Goal: Task Accomplishment & Management: Use online tool/utility

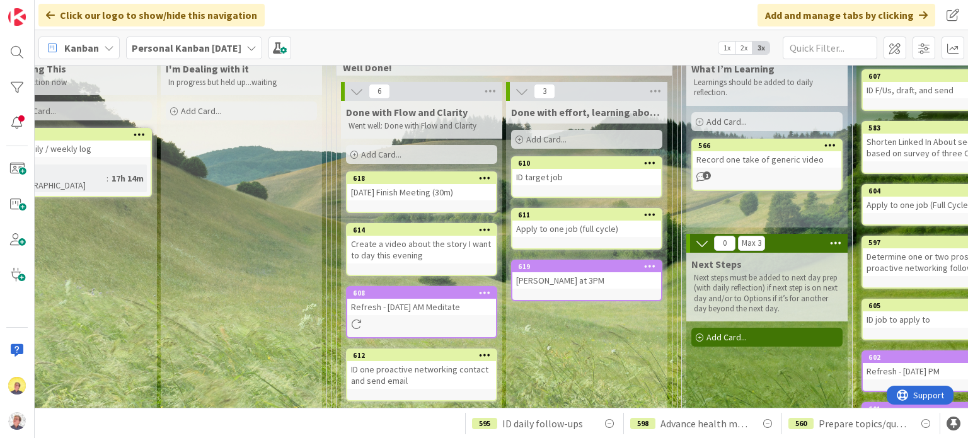
scroll to position [10, 890]
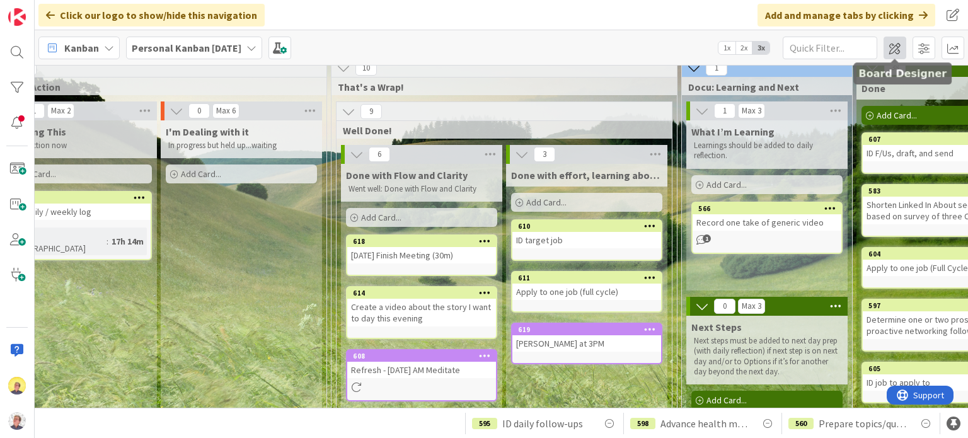
click at [895, 44] on span at bounding box center [894, 48] width 23 height 23
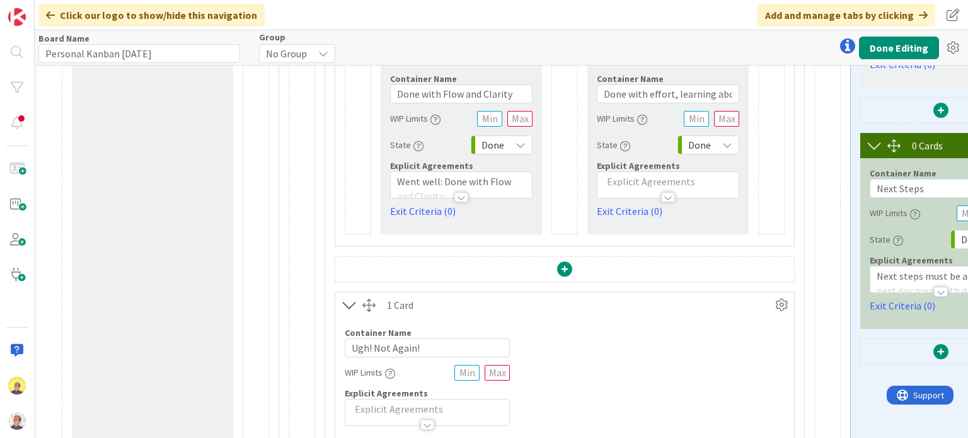
scroll to position [378, 2982]
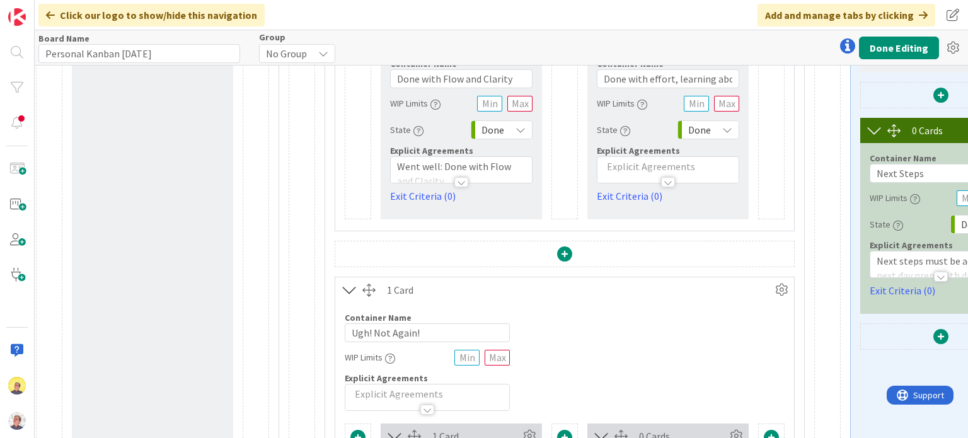
click at [563, 255] on span at bounding box center [564, 253] width 15 height 15
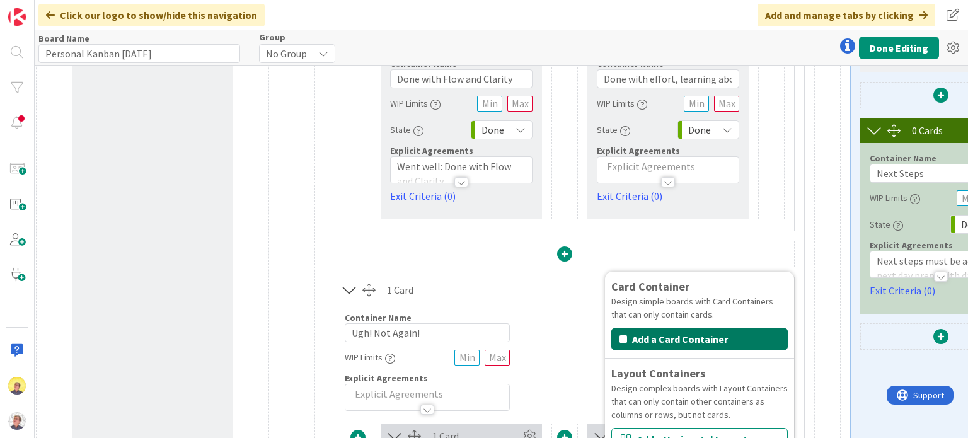
click at [643, 340] on button "Add a Card Container" at bounding box center [699, 339] width 176 height 23
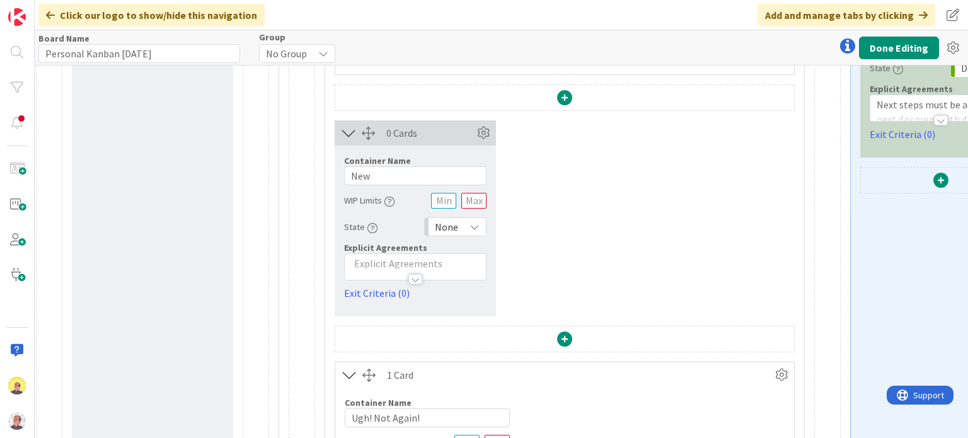
scroll to position [504, 2982]
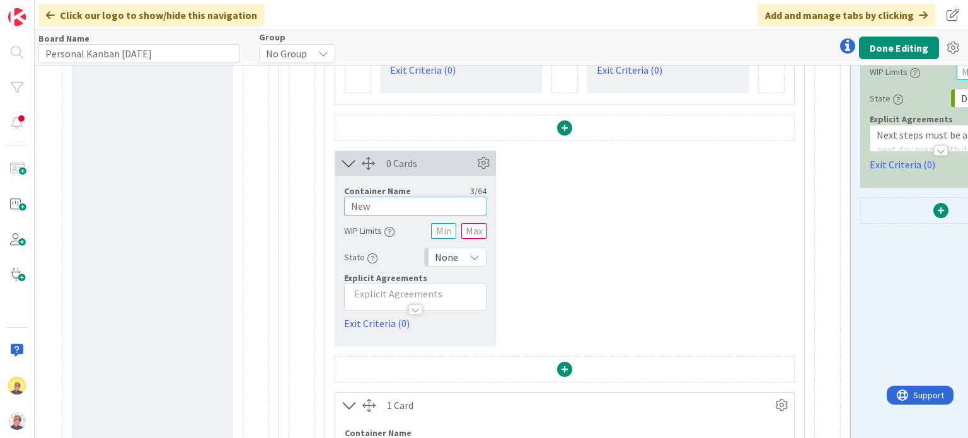
click at [388, 206] on input "New" at bounding box center [415, 206] width 142 height 19
drag, startPoint x: 388, startPoint y: 206, endPoint x: 343, endPoint y: 209, distance: 44.8
click at [344, 209] on input "New" at bounding box center [415, 206] width 142 height 19
type input "N"
type input "Einfach erledigt"
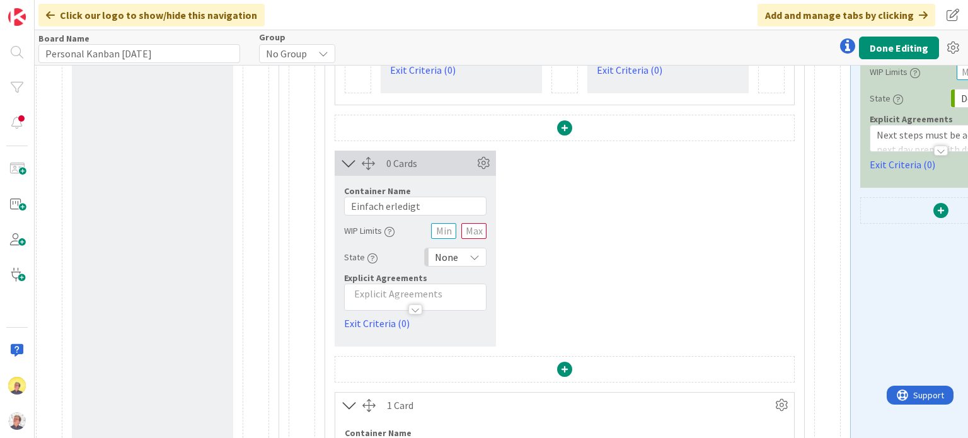
click at [474, 256] on icon at bounding box center [474, 257] width 10 height 10
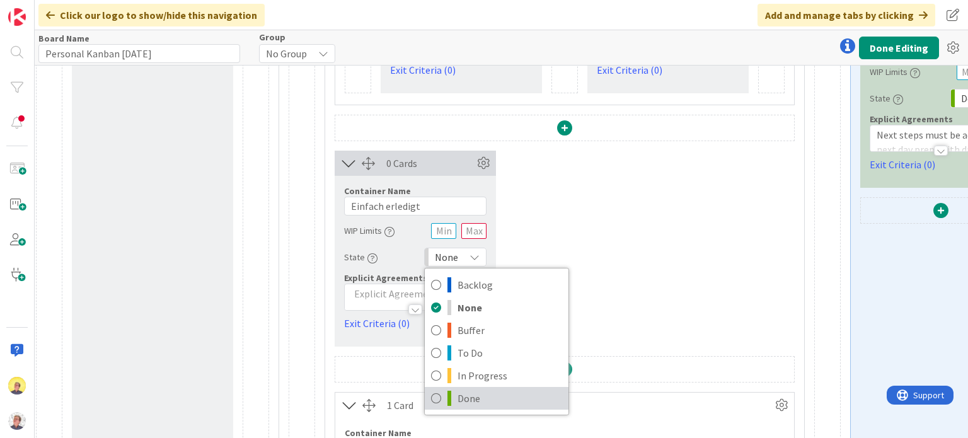
click at [462, 400] on span "Done" at bounding box center [509, 398] width 105 height 19
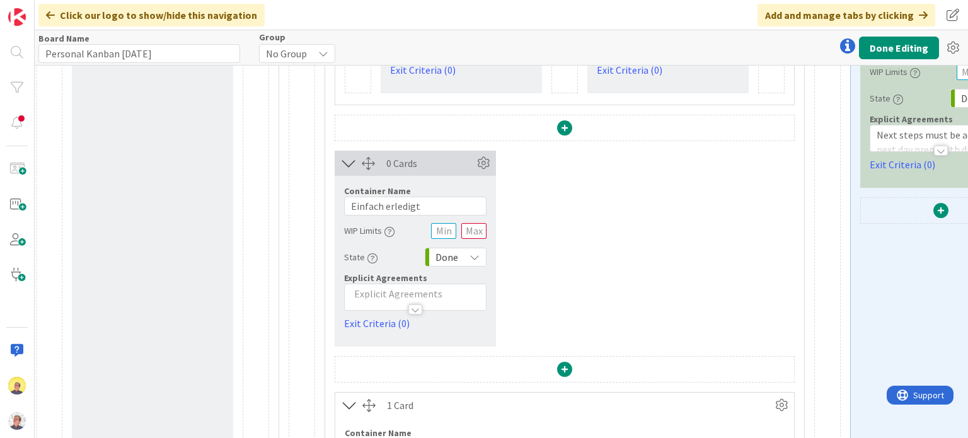
click at [372, 294] on p at bounding box center [415, 294] width 129 height 14
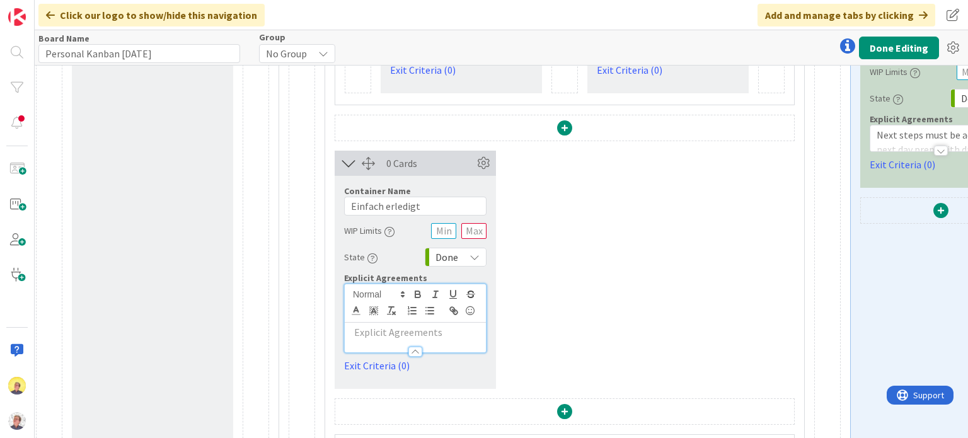
click at [367, 335] on p at bounding box center [415, 332] width 129 height 14
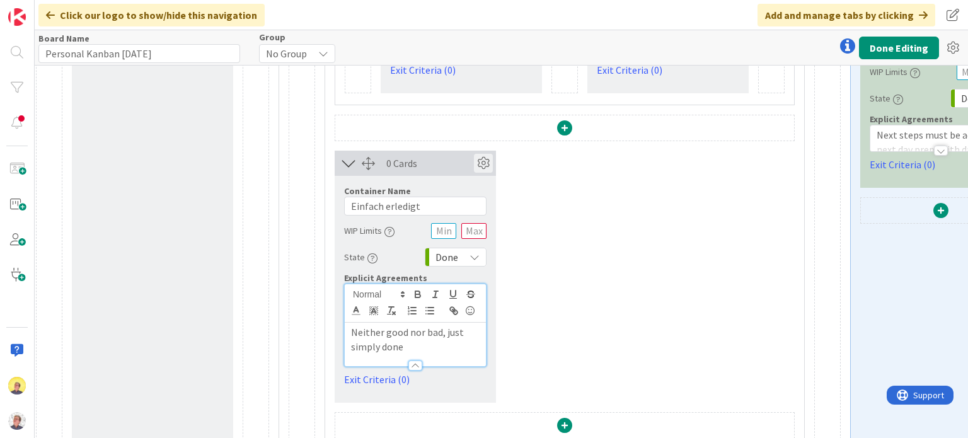
click at [479, 165] on icon at bounding box center [483, 163] width 19 height 19
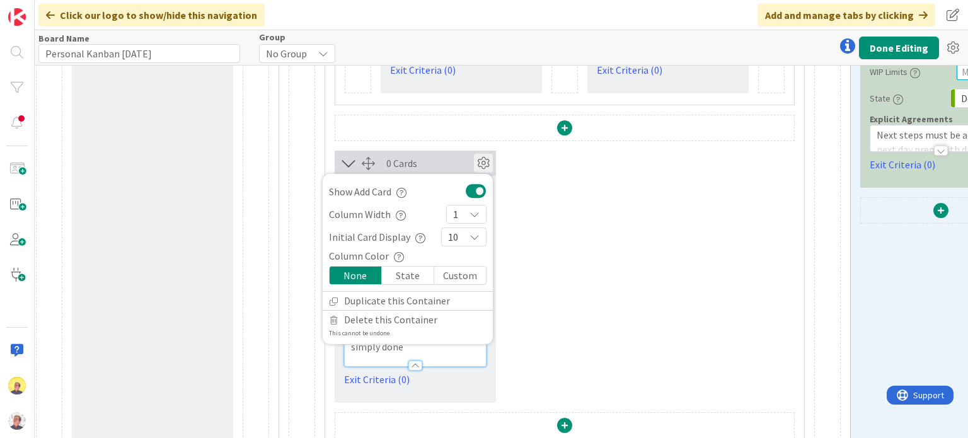
click at [414, 276] on div "State" at bounding box center [408, 276] width 52 height 18
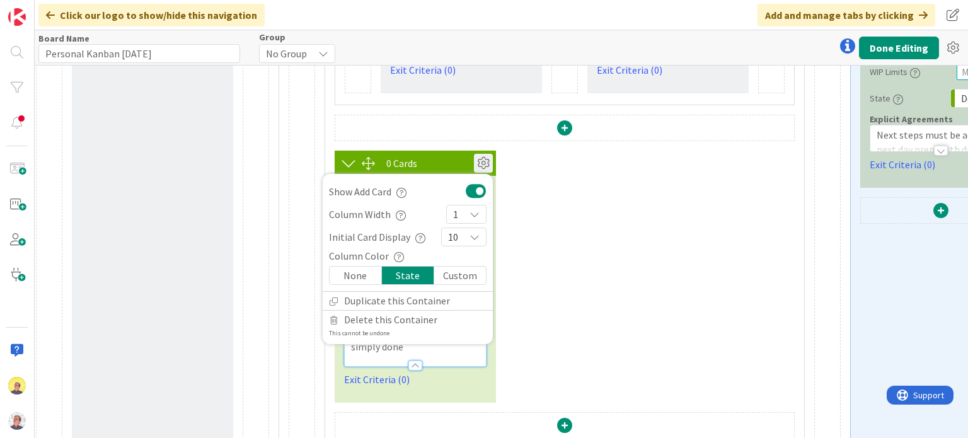
click at [414, 276] on div "State" at bounding box center [408, 276] width 52 height 18
click at [451, 276] on div "Custom" at bounding box center [460, 276] width 52 height 18
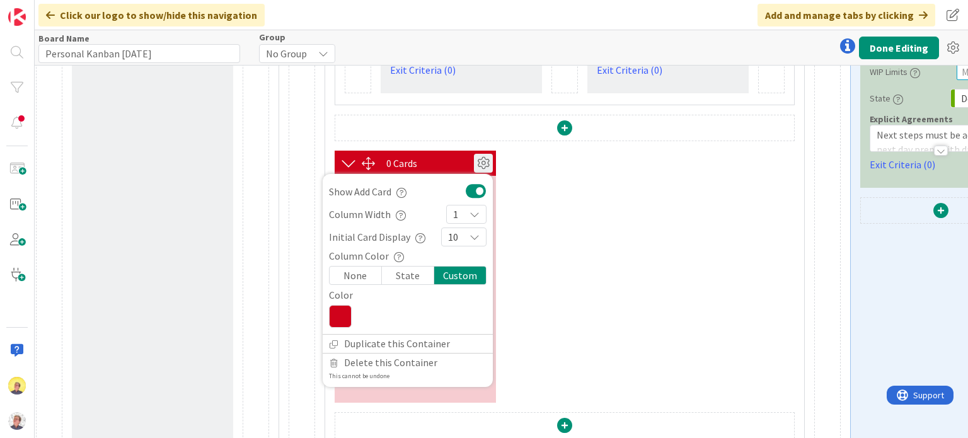
click at [345, 319] on icon at bounding box center [340, 316] width 23 height 23
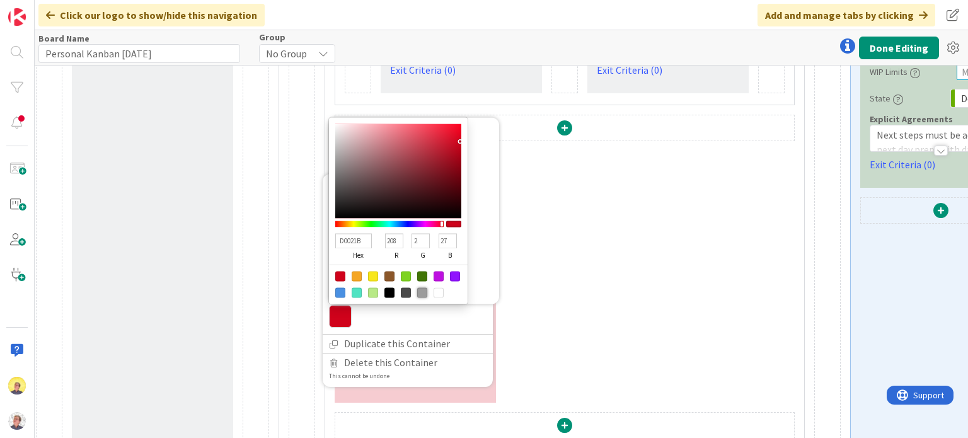
click at [417, 290] on div at bounding box center [422, 292] width 10 height 10
type input "9B9B9B"
type input "155"
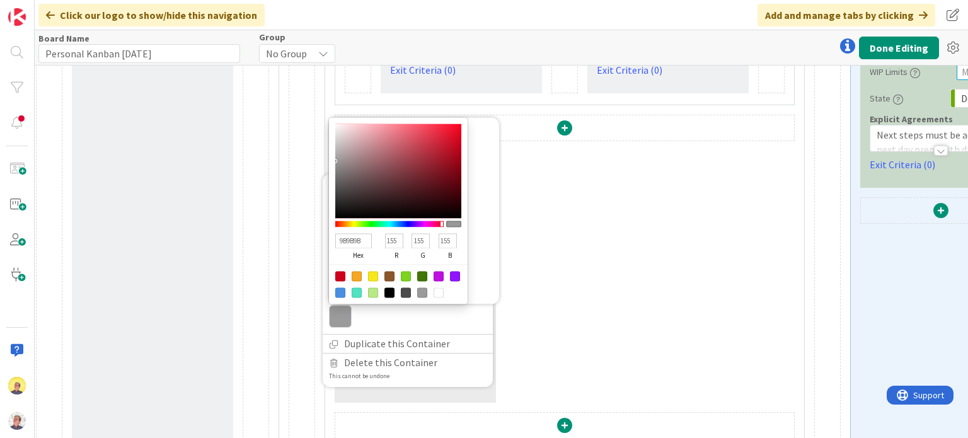
click at [599, 252] on div "0 Cards Show Add Card Column Width 1 Initial Card Display 10 Column Color None …" at bounding box center [565, 277] width 460 height 252
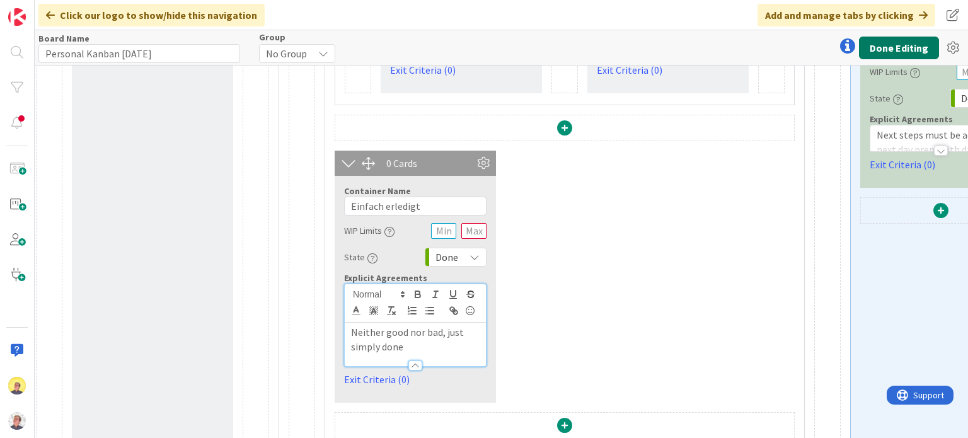
click at [911, 45] on button "Done Editing" at bounding box center [899, 48] width 80 height 23
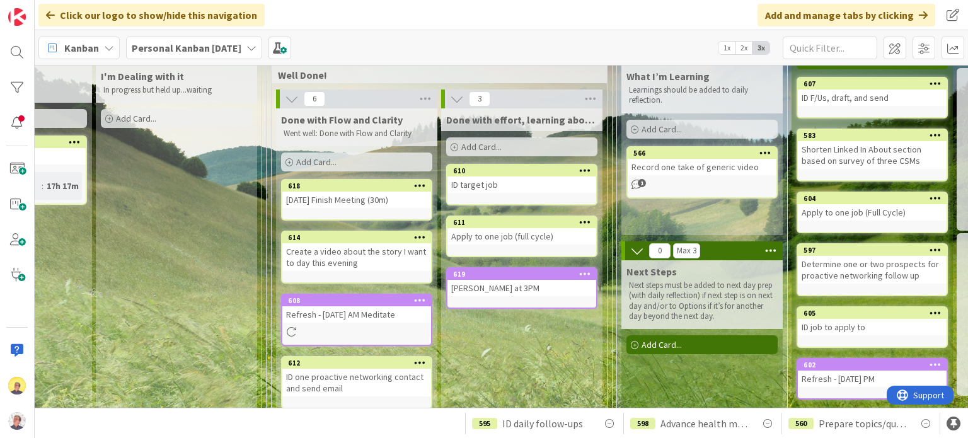
scroll to position [3, 955]
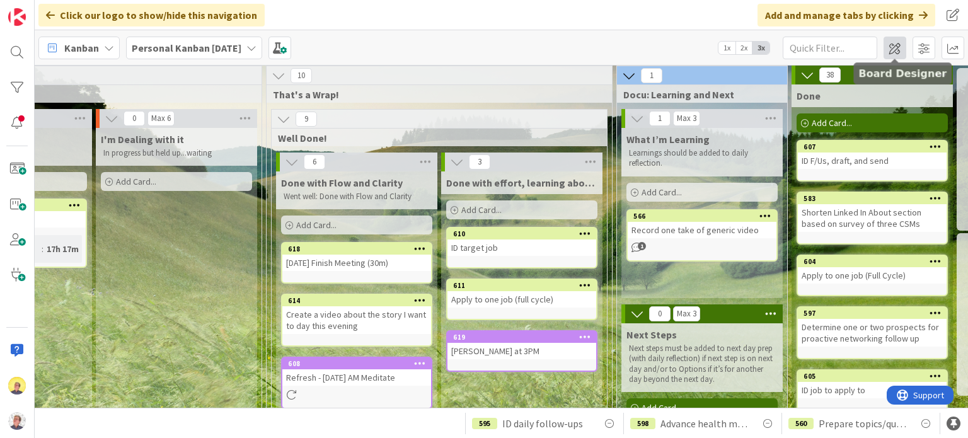
click at [888, 50] on span at bounding box center [894, 48] width 23 height 23
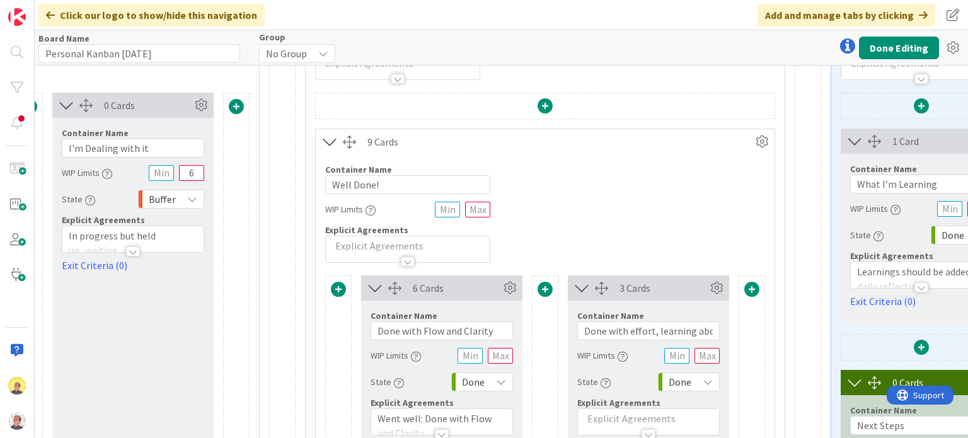
scroll to position [189, 3002]
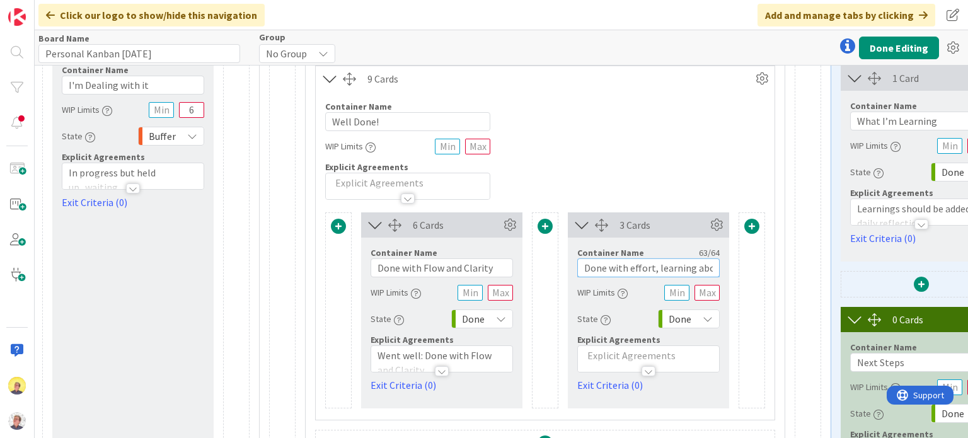
click at [614, 271] on input "Done with effort, learning about self, planning & relationships" at bounding box center [648, 267] width 142 height 19
click at [612, 269] on input "Done with effort, learning about self, planning & relationships" at bounding box center [648, 267] width 142 height 19
click at [611, 268] on input "Done with effort, learning about self, planning & relationships" at bounding box center [648, 267] width 142 height 19
drag, startPoint x: 607, startPoint y: 270, endPoint x: 713, endPoint y: 273, distance: 105.9
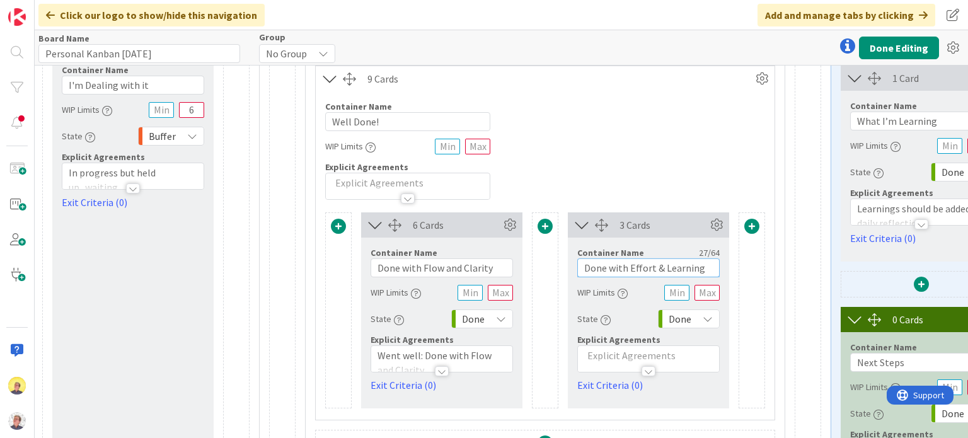
click at [713, 273] on input "Done with Effort & Learning" at bounding box center [648, 267] width 142 height 19
click at [708, 268] on input "Done with Effort & Learning" at bounding box center [648, 267] width 142 height 19
drag, startPoint x: 698, startPoint y: 269, endPoint x: 609, endPoint y: 270, distance: 89.5
click at [608, 270] on input "Done with Effort & Learning" at bounding box center [648, 267] width 142 height 19
click at [658, 268] on input "Done with Effort & Learning" at bounding box center [648, 267] width 142 height 19
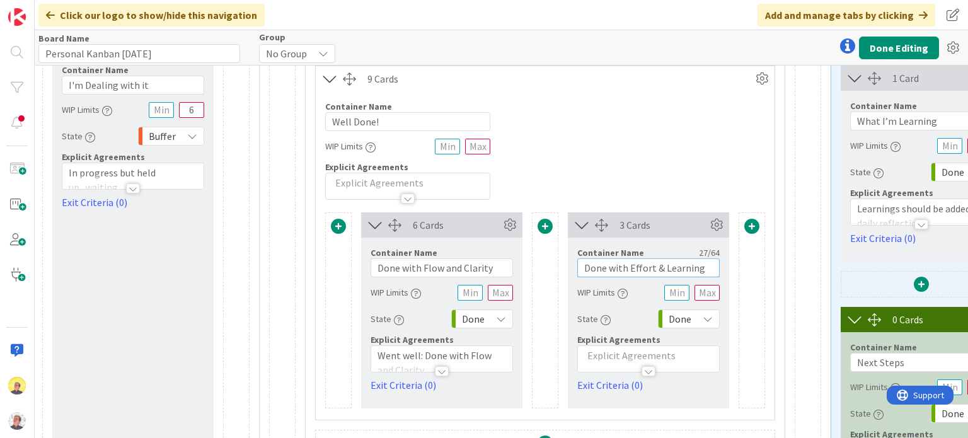
drag, startPoint x: 688, startPoint y: 270, endPoint x: 626, endPoint y: 267, distance: 62.5
click at [626, 267] on input "Done with Effort & Learning" at bounding box center [648, 267] width 142 height 19
click at [606, 359] on div at bounding box center [648, 365] width 141 height 13
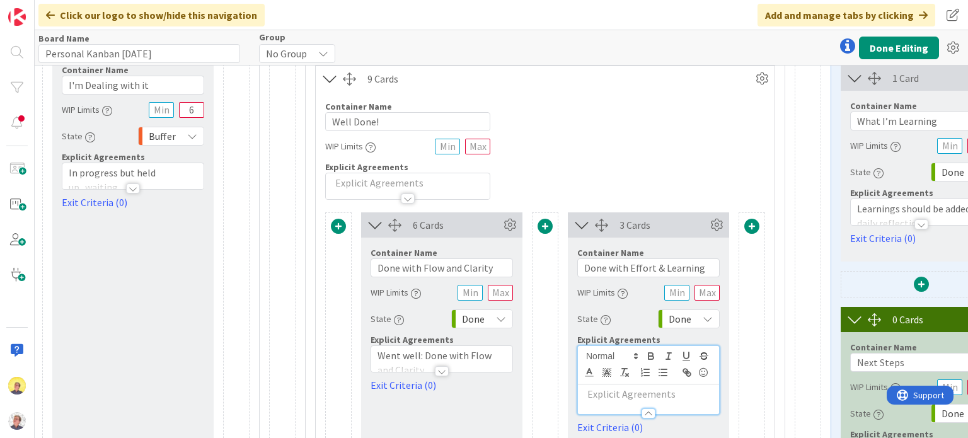
click at [539, 183] on div "Container Name 10 / 64 Well Done! WIP Limits Explicit Agreements" at bounding box center [545, 145] width 459 height 108
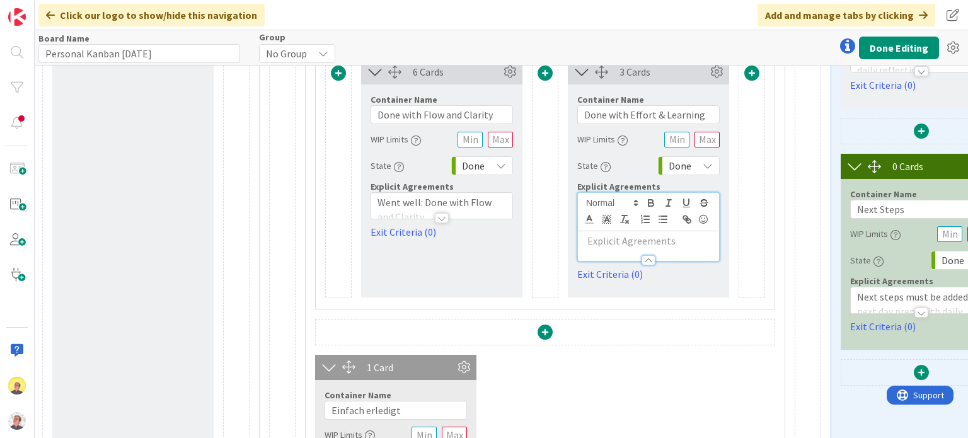
scroll to position [252, 3002]
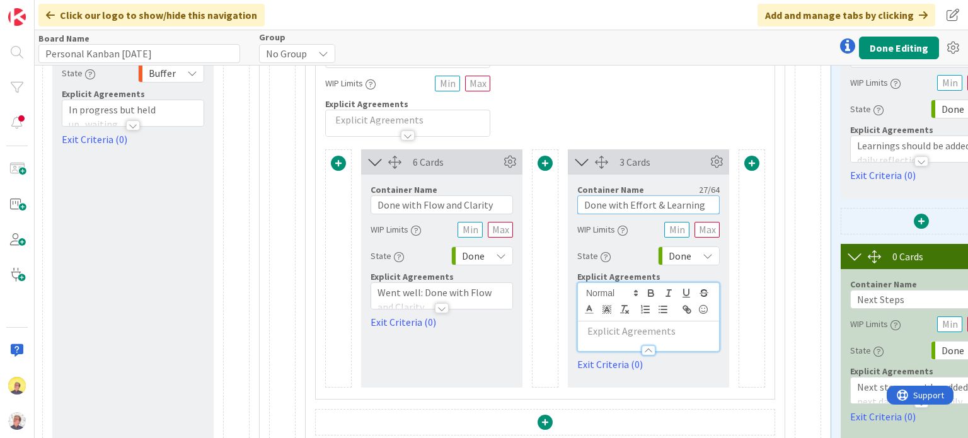
click at [704, 207] on input "Done with Effort & Learning" at bounding box center [648, 204] width 142 height 19
drag, startPoint x: 698, startPoint y: 207, endPoint x: 660, endPoint y: 202, distance: 38.1
click at [660, 202] on input "Done with Effort & Learning" at bounding box center [648, 204] width 142 height 19
type input "Done with Effort or Struggle"
click at [593, 329] on p at bounding box center [648, 331] width 129 height 14
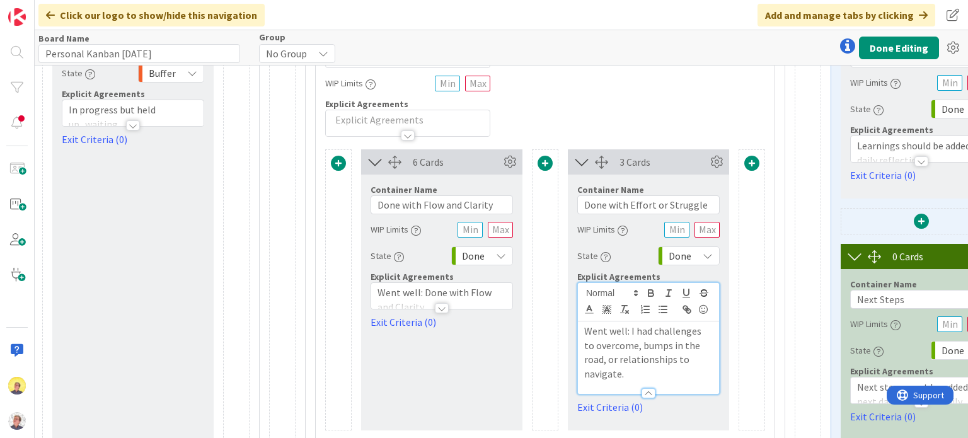
click at [541, 355] on div at bounding box center [545, 289] width 26 height 281
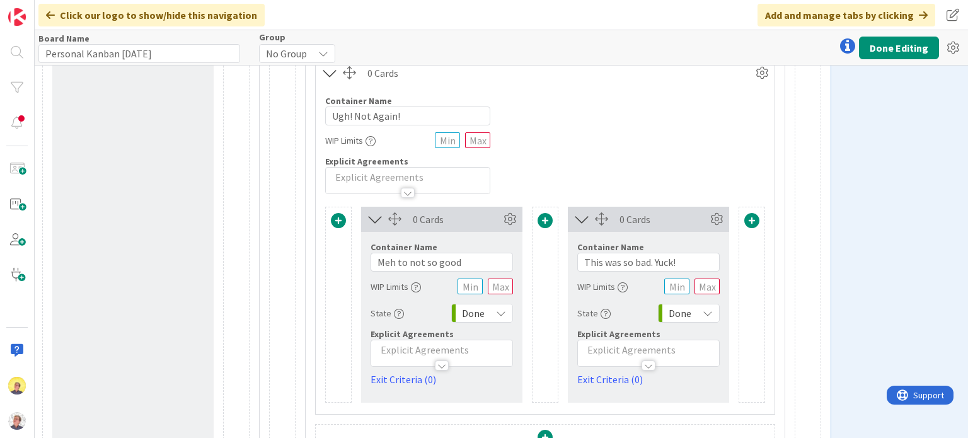
scroll to position [932, 3002]
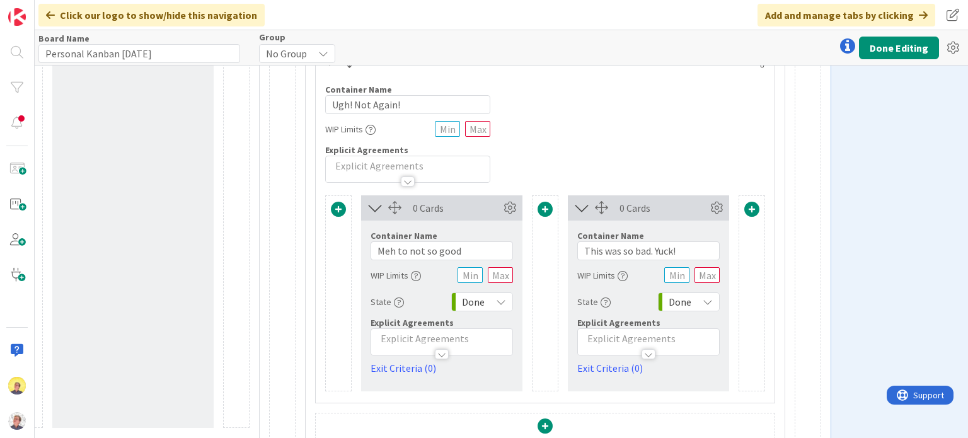
click at [405, 317] on span "Explicit Agreements" at bounding box center [411, 322] width 83 height 11
click at [426, 341] on div at bounding box center [441, 347] width 141 height 13
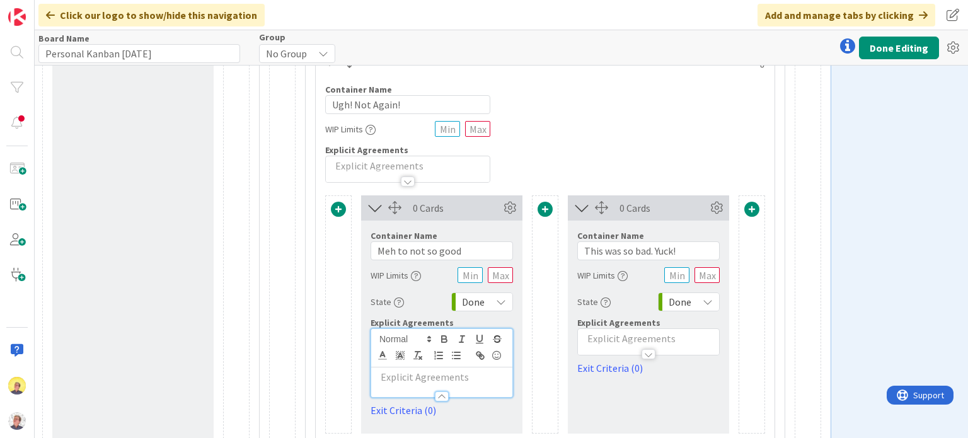
click at [409, 370] on p at bounding box center [441, 377] width 129 height 14
click at [602, 331] on p at bounding box center [648, 338] width 129 height 14
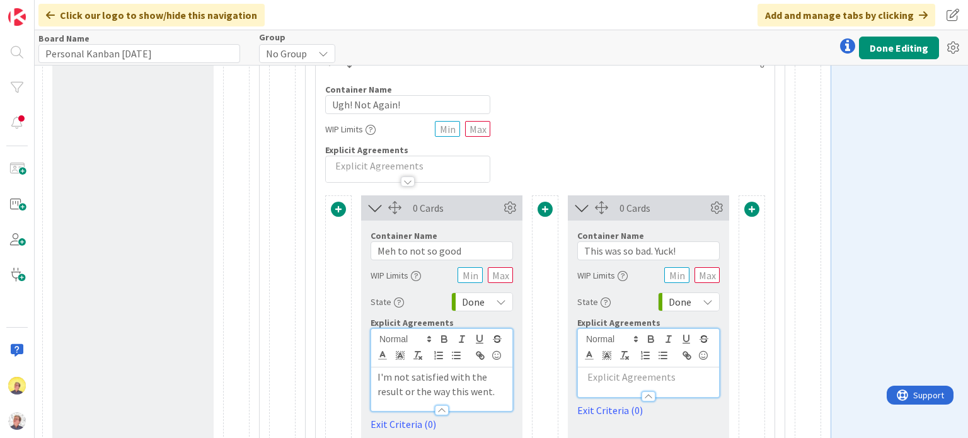
click at [620, 370] on p at bounding box center [648, 377] width 129 height 14
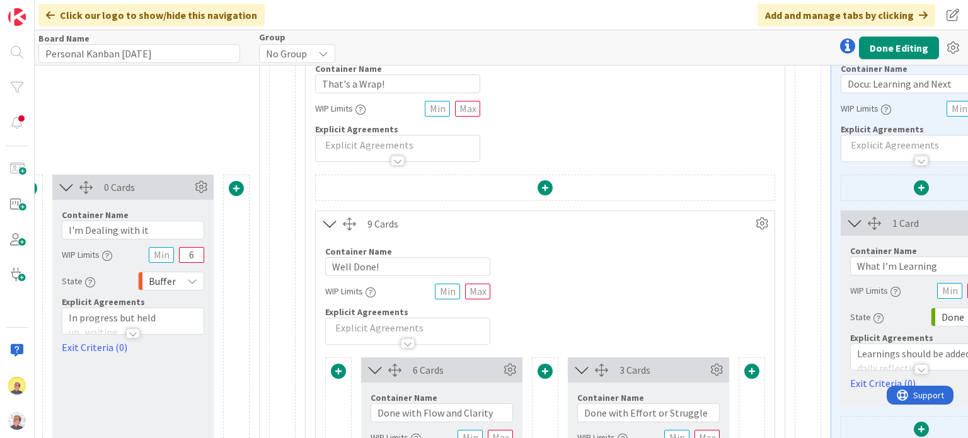
scroll to position [0, 3002]
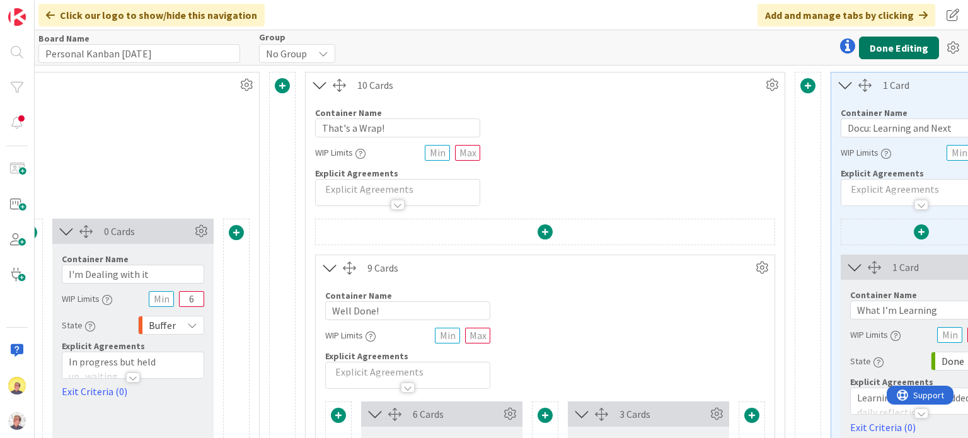
drag, startPoint x: 905, startPoint y: 45, endPoint x: 909, endPoint y: 39, distance: 7.0
click at [909, 42] on button "Done Editing" at bounding box center [899, 48] width 80 height 23
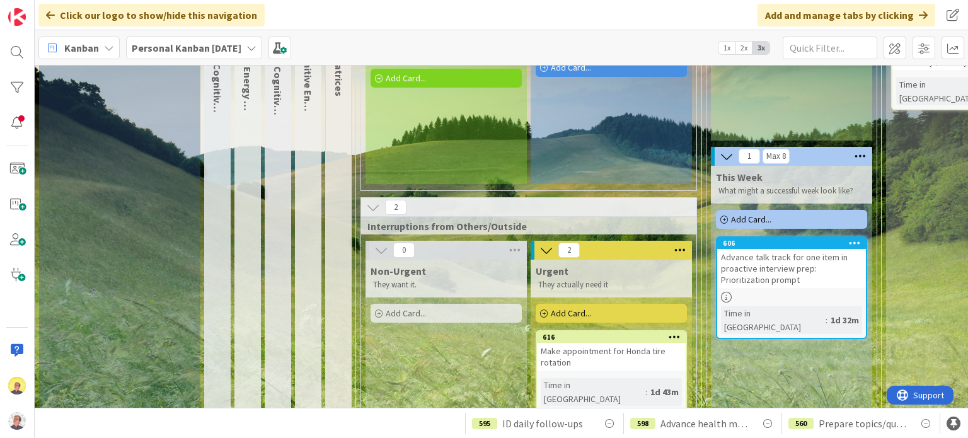
scroll to position [189, 0]
